Goal: Transaction & Acquisition: Purchase product/service

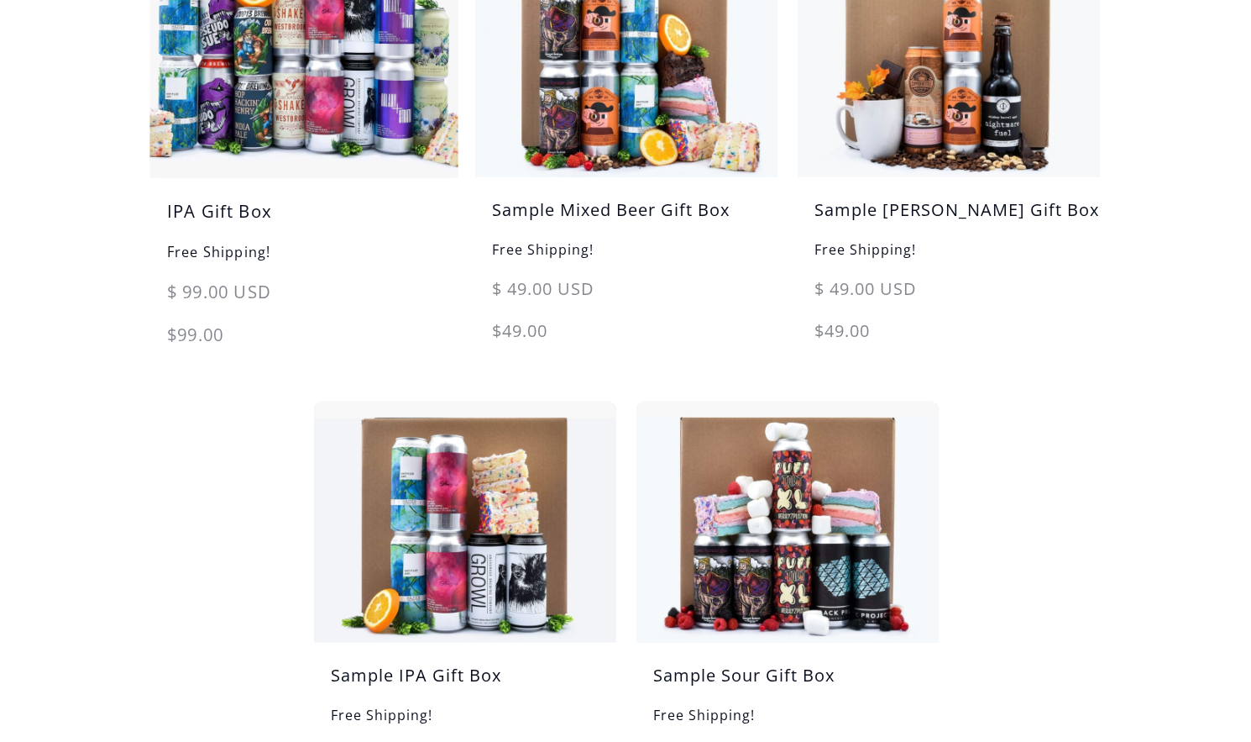
scroll to position [810, 0]
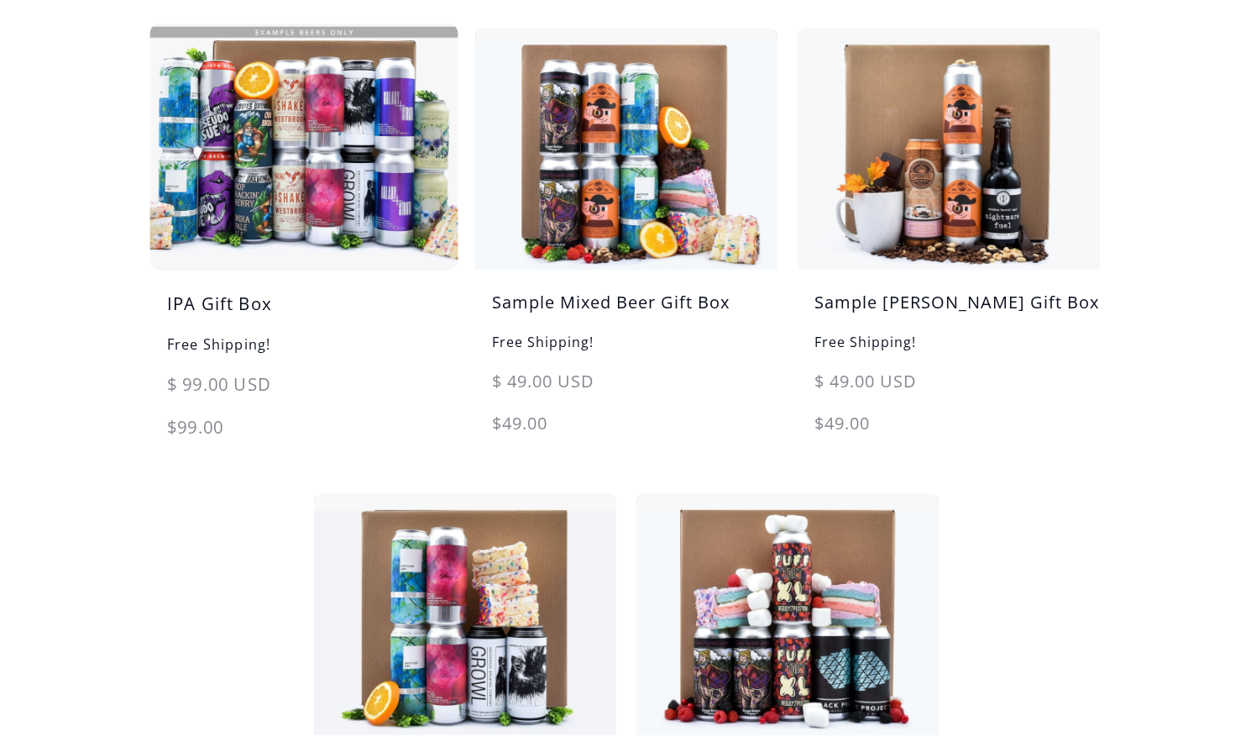
click at [306, 248] on img at bounding box center [303, 147] width 317 height 254
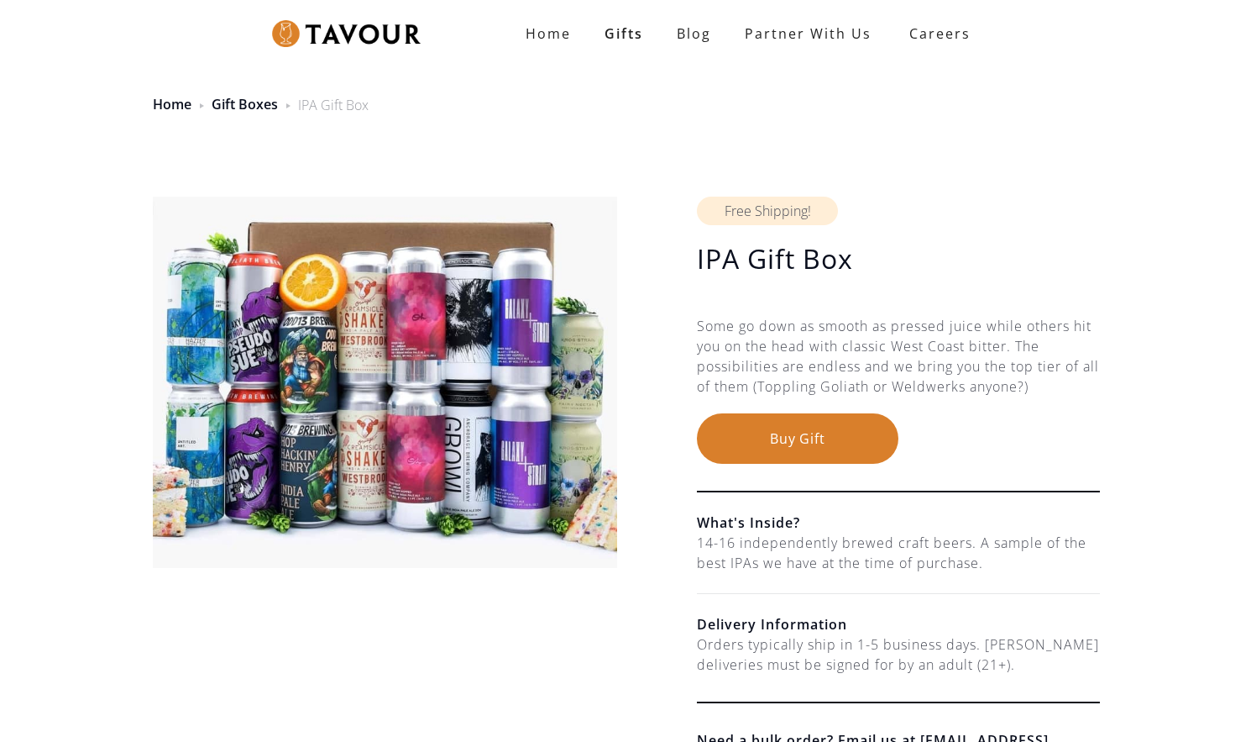
scroll to position [3, 0]
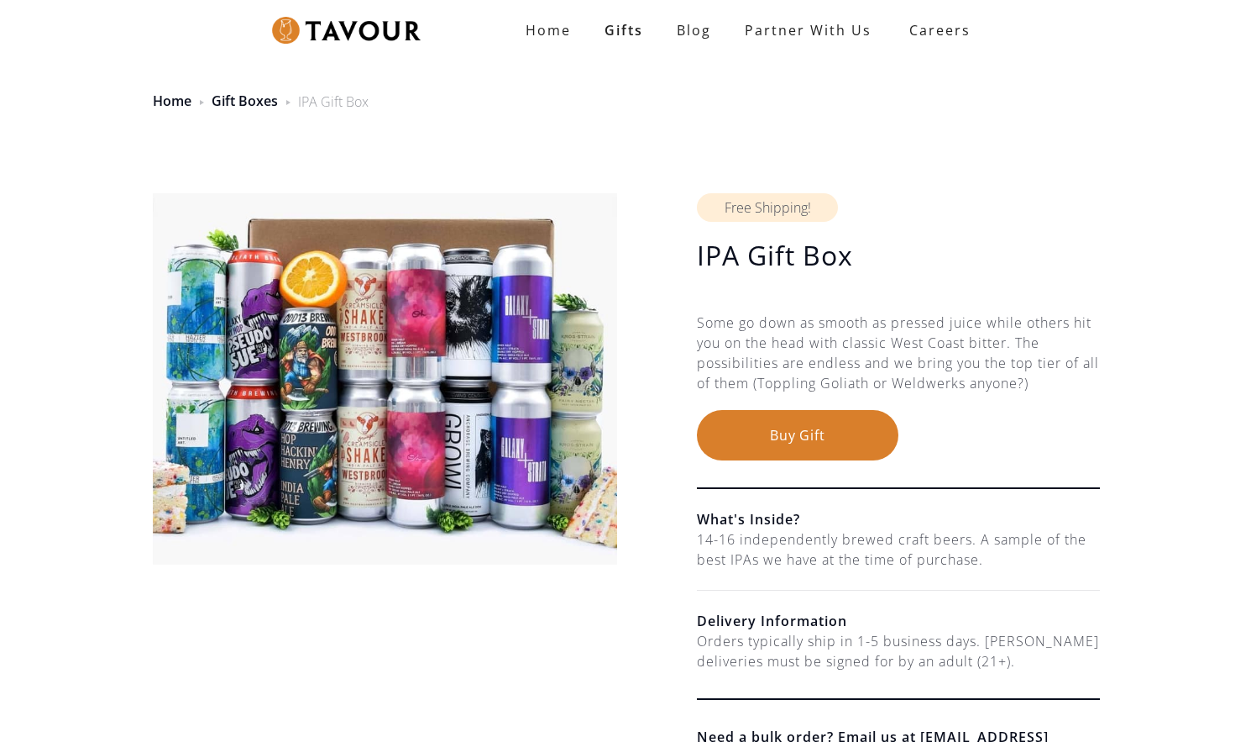
click at [792, 449] on button "Buy Gift" at bounding box center [798, 435] width 202 height 50
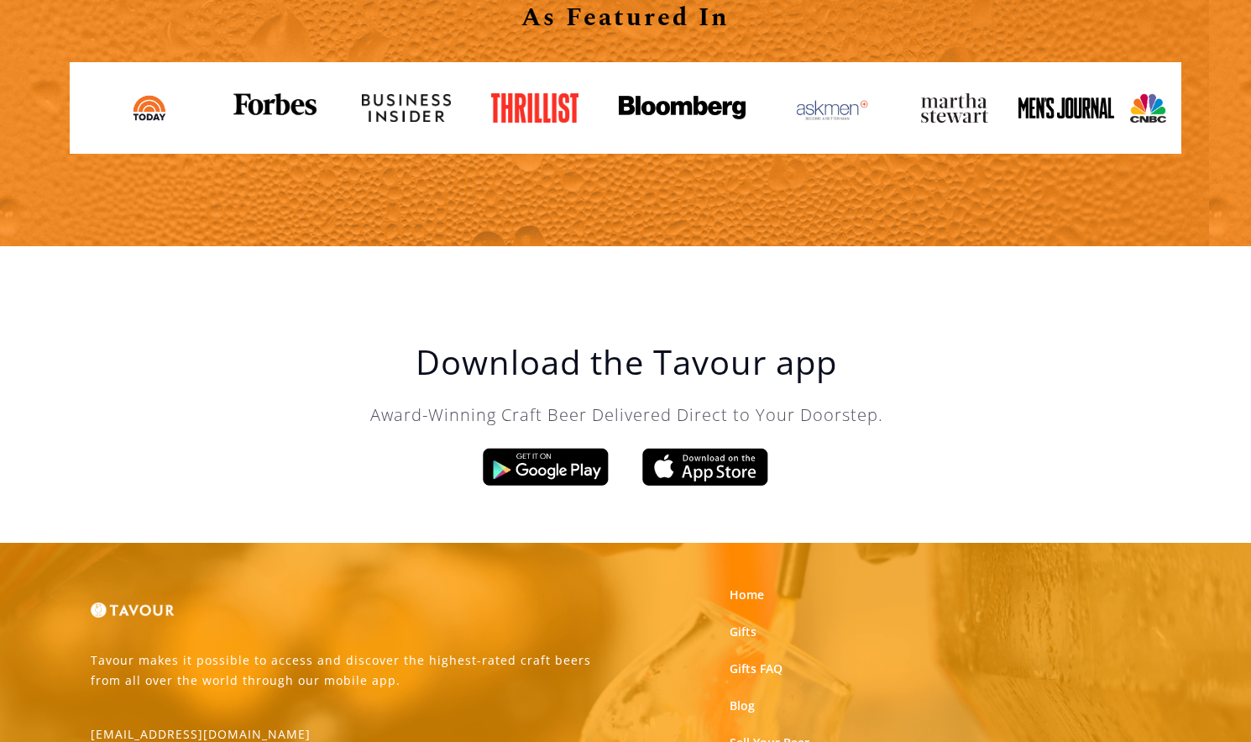
scroll to position [1928, 0]
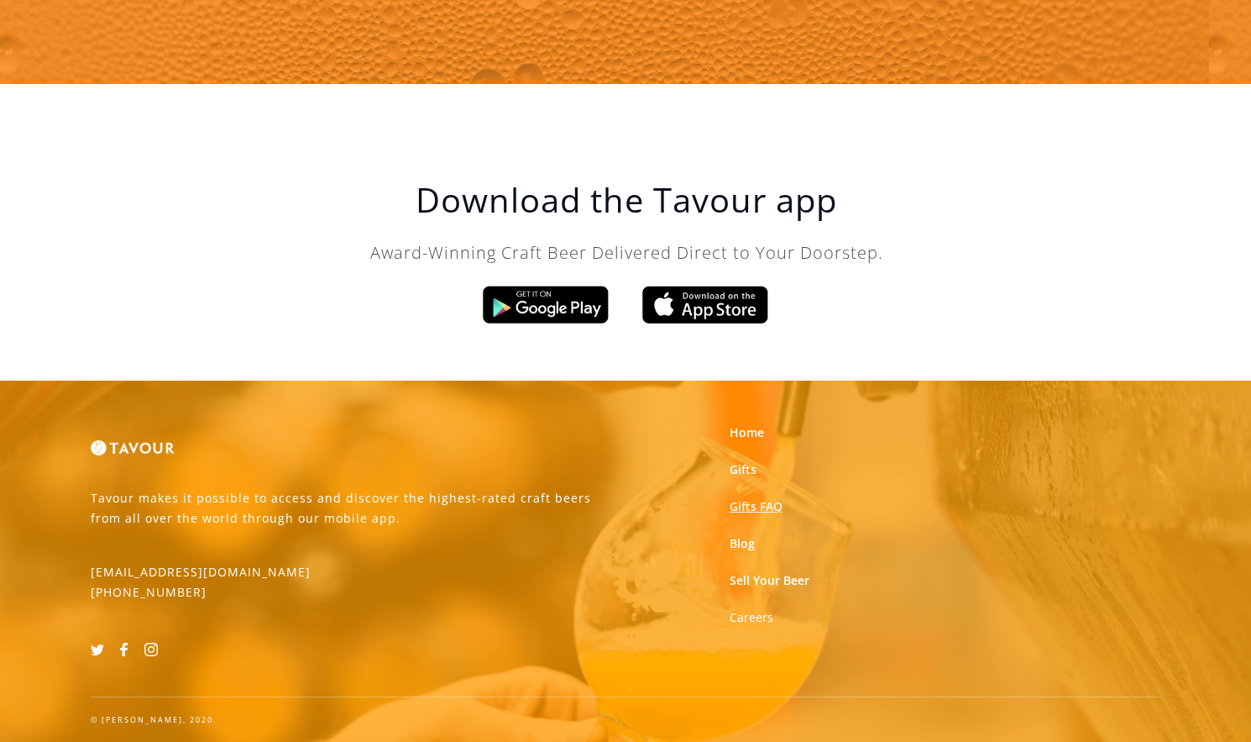
click at [753, 503] on link "Gifts FAQ" at bounding box center [756, 506] width 53 height 17
